Goal: Transaction & Acquisition: Download file/media

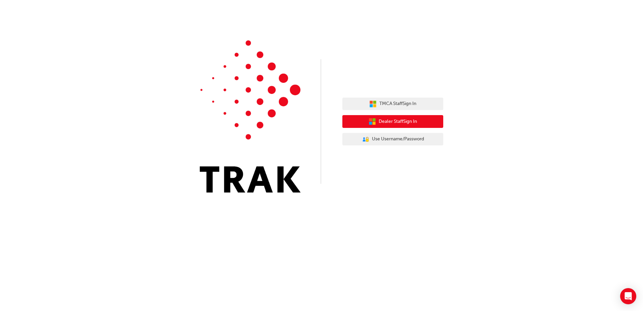
click at [411, 119] on span "Dealer Staff Sign In" at bounding box center [398, 122] width 38 height 8
